Goal: Navigation & Orientation: Understand site structure

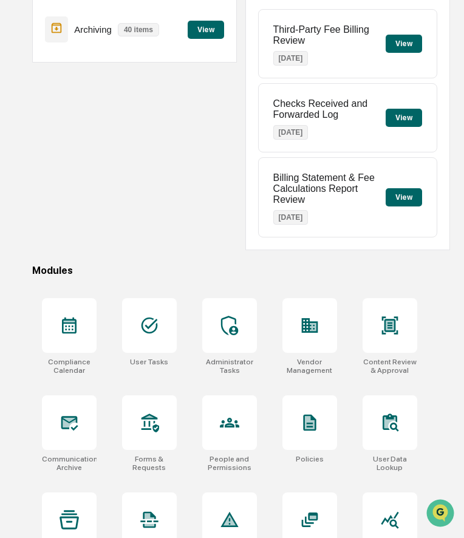
scroll to position [163, 0]
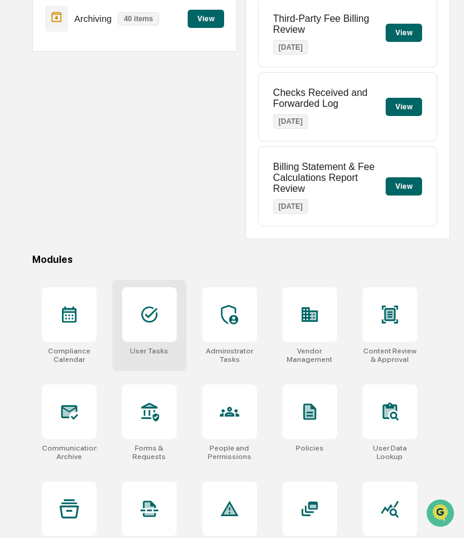
click at [150, 319] on icon at bounding box center [149, 314] width 19 height 19
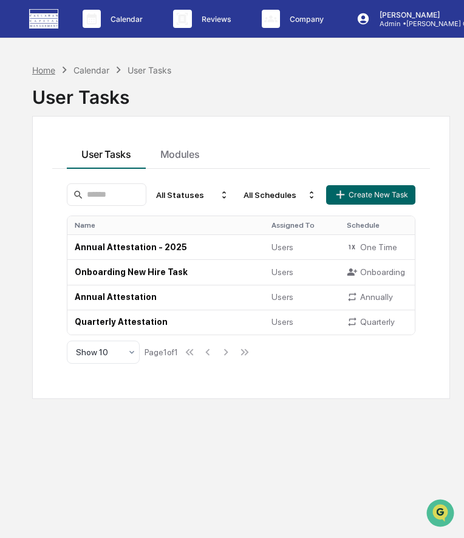
click at [41, 70] on div "Home" at bounding box center [43, 70] width 23 height 10
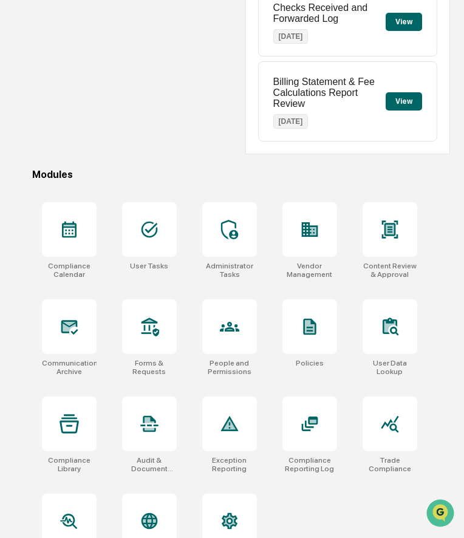
scroll to position [250, 0]
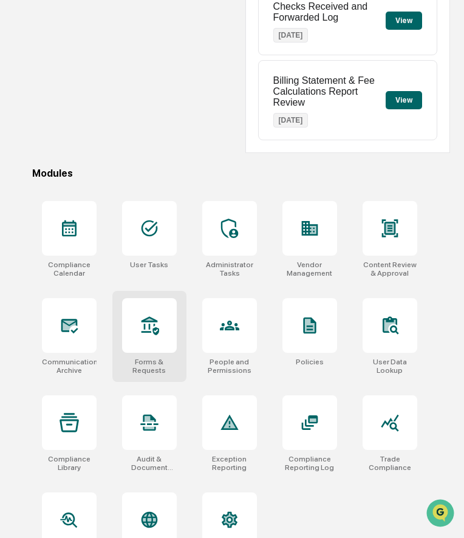
click at [145, 330] on icon at bounding box center [149, 325] width 19 height 19
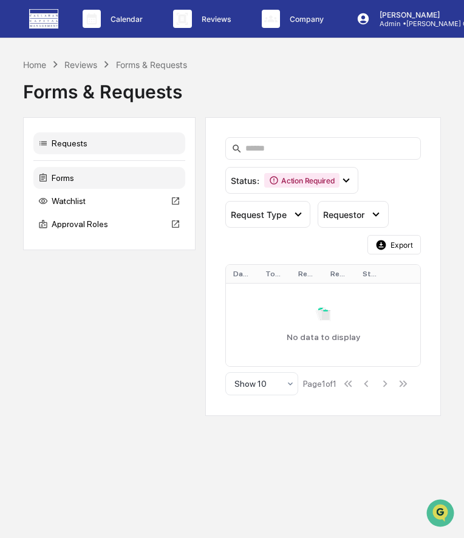
click at [89, 177] on div "Forms" at bounding box center [109, 178] width 152 height 22
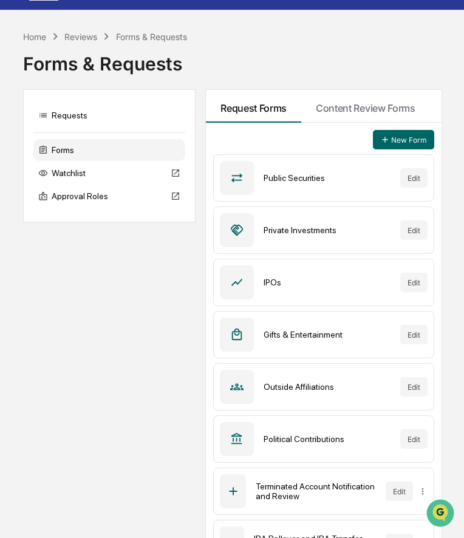
scroll to position [29, 0]
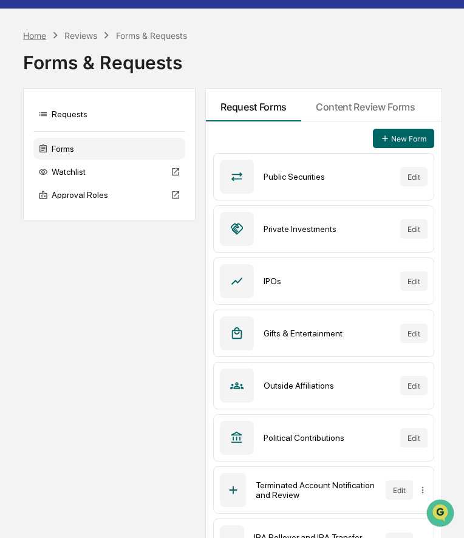
click at [35, 33] on div "Home" at bounding box center [34, 35] width 23 height 10
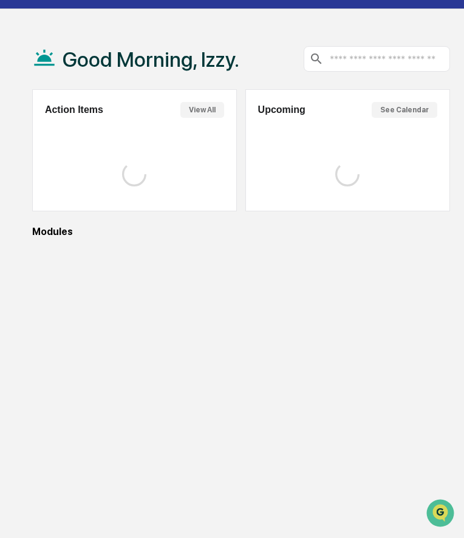
click at [35, 33] on div "Good Morning, Izzy." at bounding box center [135, 59] width 207 height 61
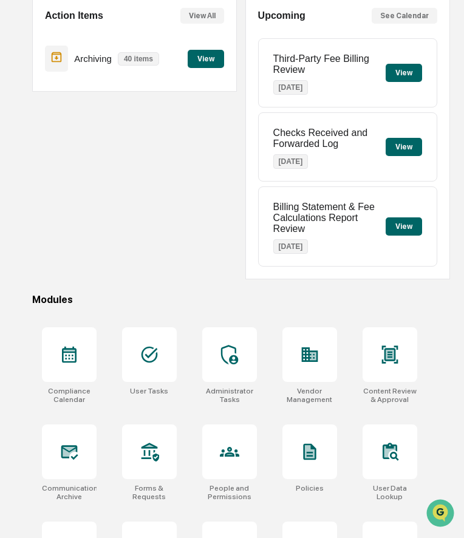
scroll to position [290, 0]
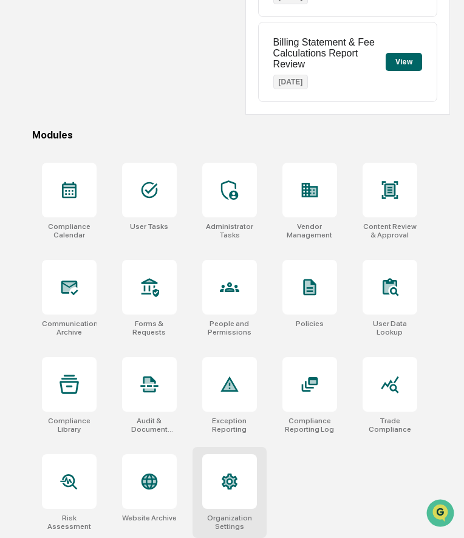
click at [232, 470] on div at bounding box center [229, 481] width 55 height 55
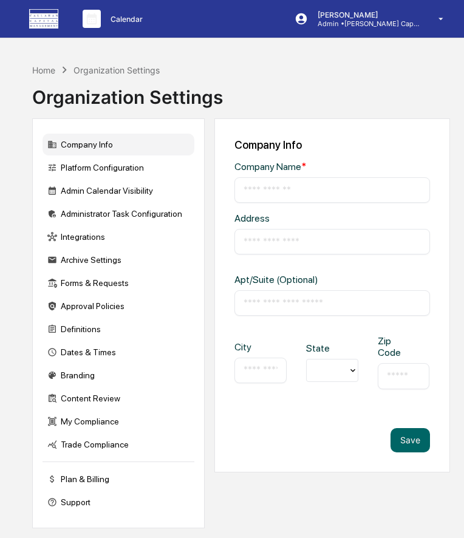
type input "**********"
type input "*****"
type input "**********"
type input "*****"
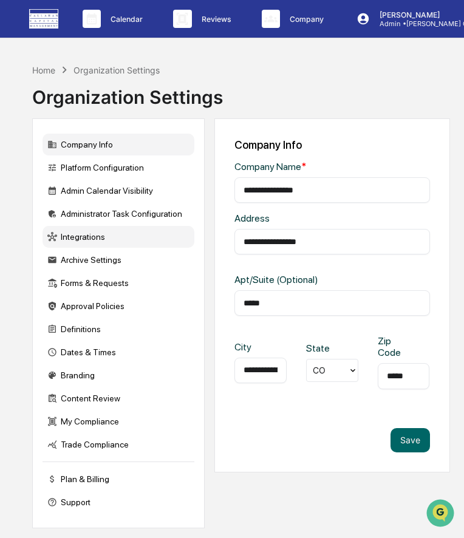
click at [94, 238] on div "Integrations" at bounding box center [119, 237] width 152 height 22
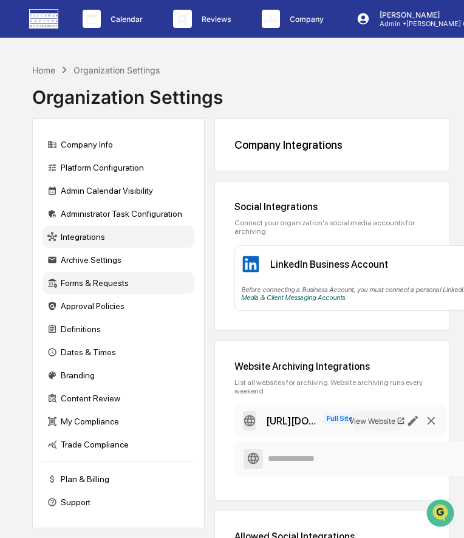
click at [100, 286] on div "Forms & Requests" at bounding box center [119, 283] width 152 height 22
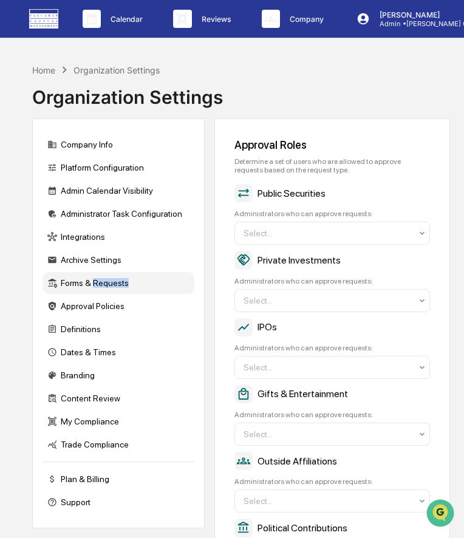
click at [100, 286] on div "Forms & Requests" at bounding box center [119, 283] width 152 height 22
click at [41, 69] on div "Home" at bounding box center [43, 70] width 23 height 10
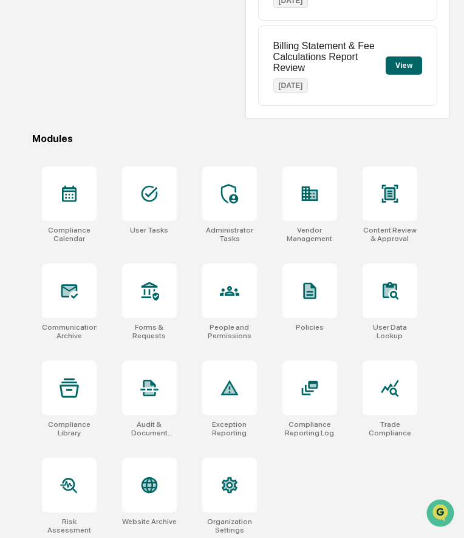
scroll to position [290, 0]
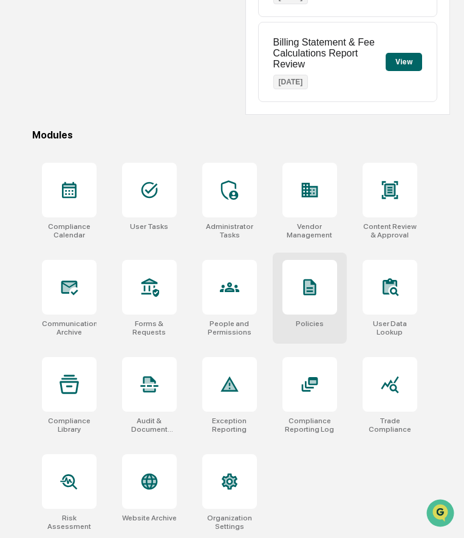
click at [312, 312] on div at bounding box center [309, 287] width 55 height 55
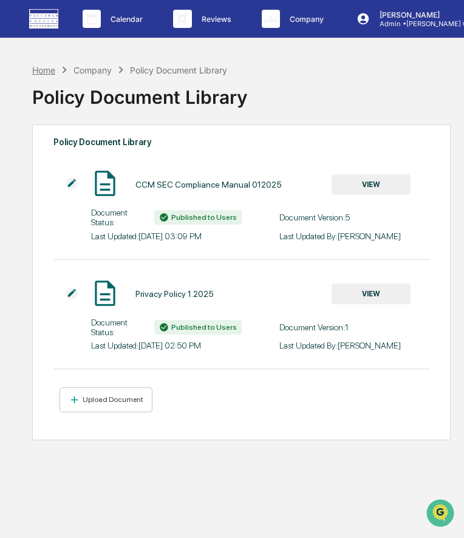
click at [46, 72] on div "Home" at bounding box center [43, 70] width 23 height 10
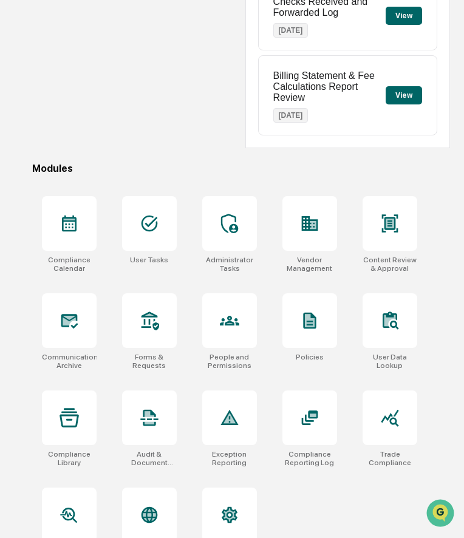
scroll to position [290, 0]
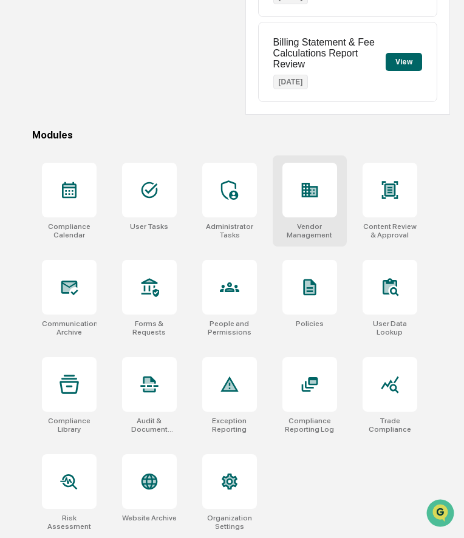
click at [324, 218] on div "Vendor Management" at bounding box center [310, 201] width 74 height 91
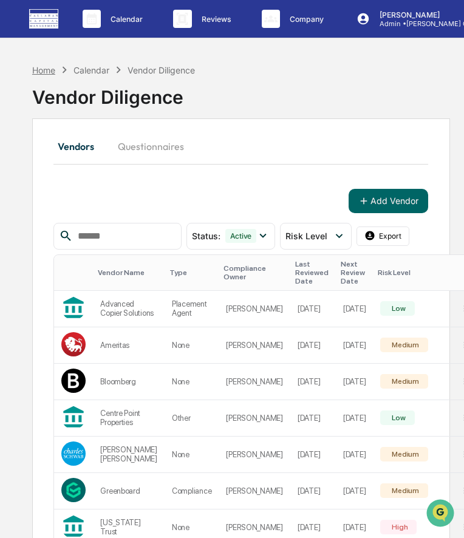
click at [41, 69] on div "Home" at bounding box center [43, 70] width 23 height 10
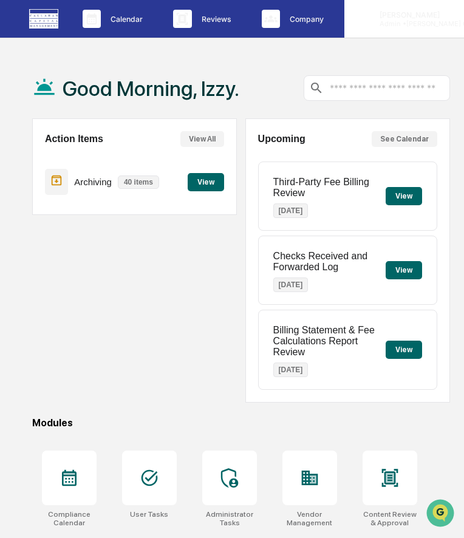
click at [417, 24] on p "Admin • Callahan Capital" at bounding box center [426, 23] width 113 height 9
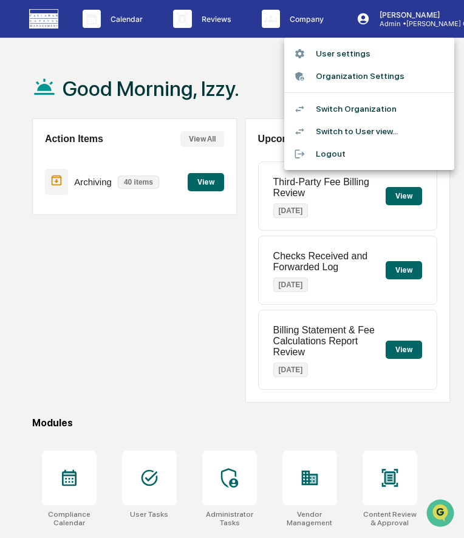
click at [369, 134] on li "Switch to User view..." at bounding box center [369, 131] width 170 height 22
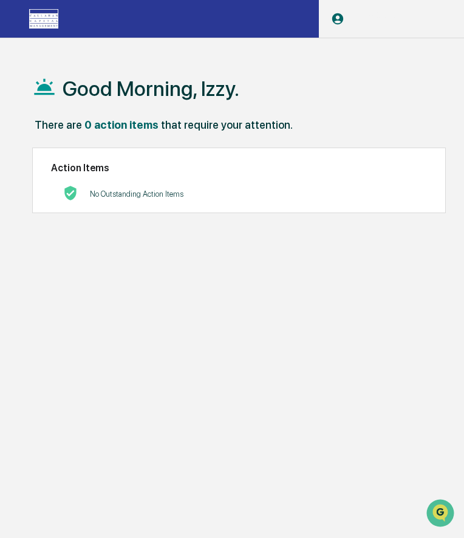
click at [402, 19] on p "User" at bounding box center [382, 23] width 77 height 9
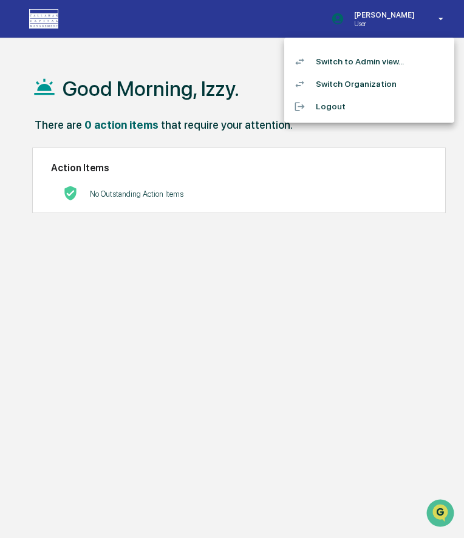
click at [375, 87] on li "Switch Organization" at bounding box center [369, 84] width 170 height 22
